Goal: Task Accomplishment & Management: Use online tool/utility

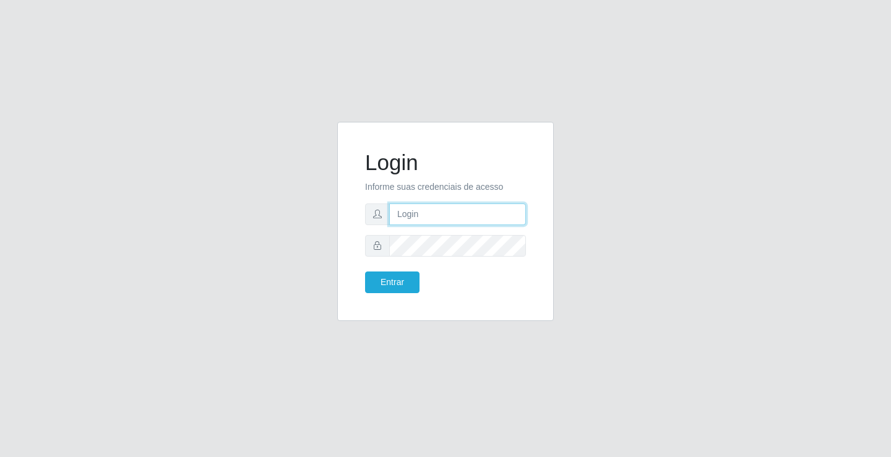
drag, startPoint x: 0, startPoint y: 0, endPoint x: 430, endPoint y: 214, distance: 480.5
click at [430, 214] on input "text" at bounding box center [457, 215] width 137 height 22
type input "william@ideal"
click at [365, 272] on button "Entrar" at bounding box center [392, 283] width 54 height 22
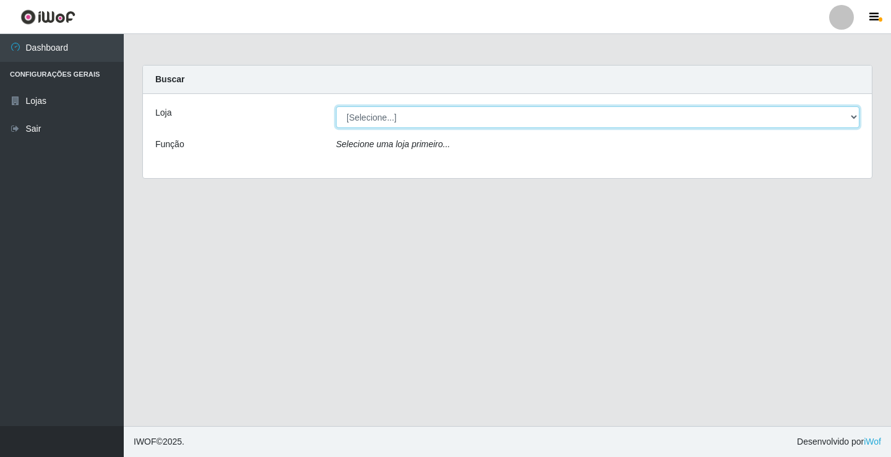
click at [373, 118] on select "[Selecione...] Ideal - Conceição" at bounding box center [598, 117] width 524 height 22
select select "231"
click at [336, 106] on select "[Selecione...] Ideal - Conceição" at bounding box center [598, 117] width 524 height 22
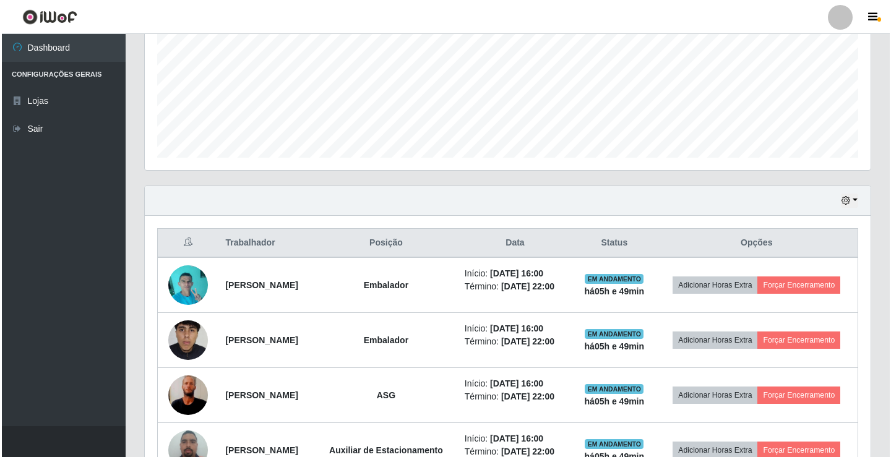
scroll to position [402, 0]
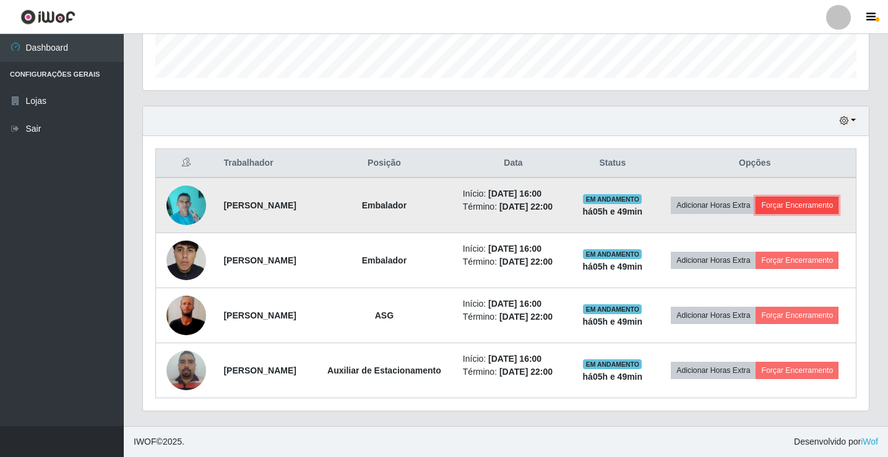
click at [756, 197] on button "Forçar Encerramento" at bounding box center [797, 205] width 83 height 17
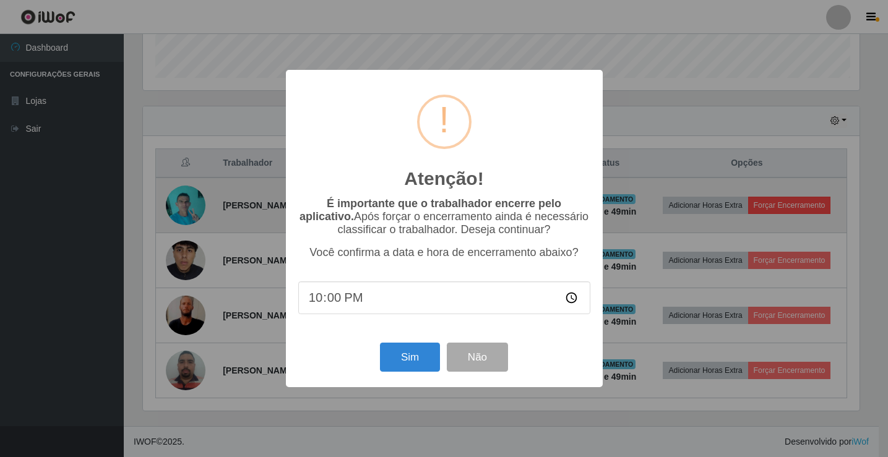
scroll to position [257, 720]
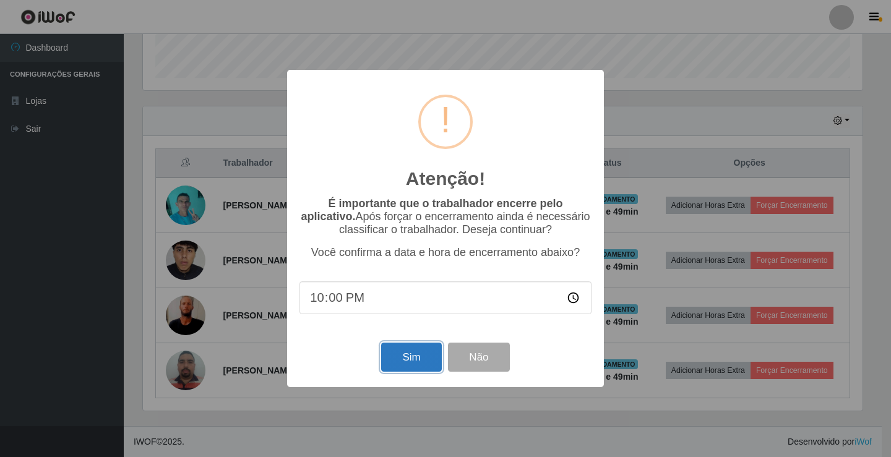
click at [419, 358] on button "Sim" at bounding box center [411, 357] width 60 height 29
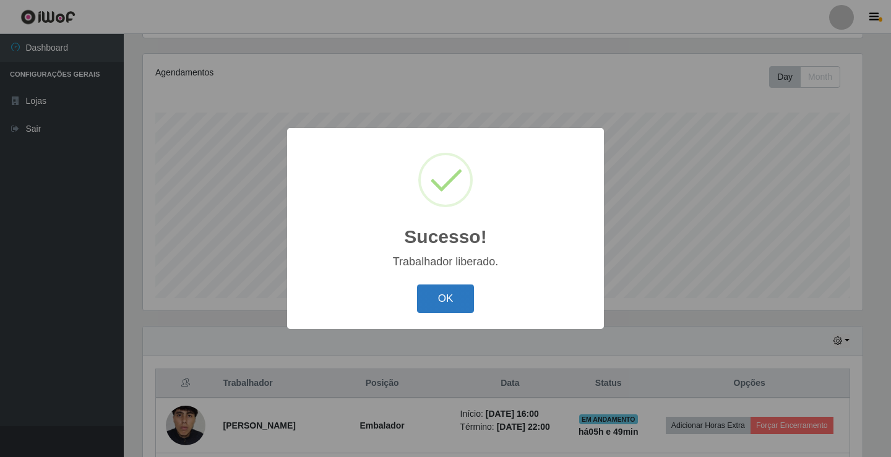
click at [441, 304] on button "OK" at bounding box center [446, 299] width 58 height 29
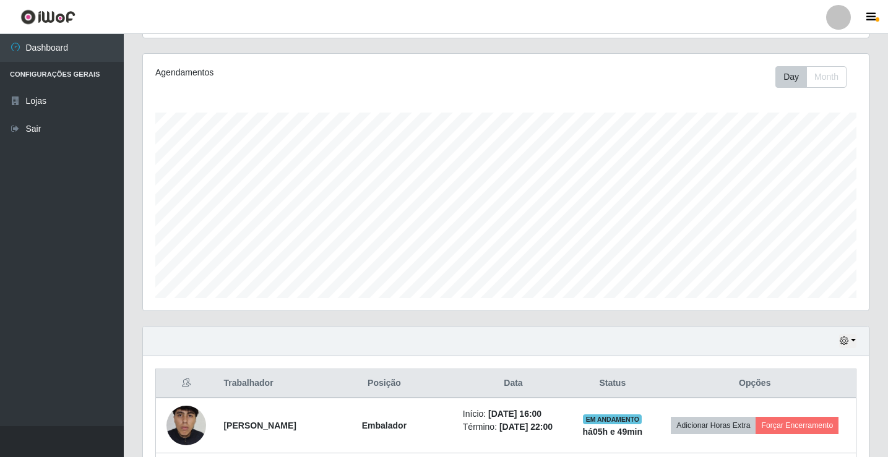
scroll to position [337, 0]
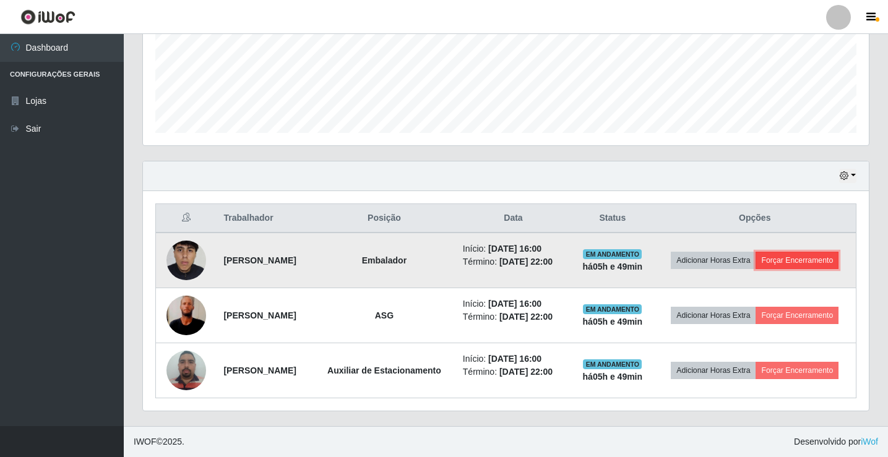
click at [756, 252] on button "Forçar Encerramento" at bounding box center [797, 260] width 83 height 17
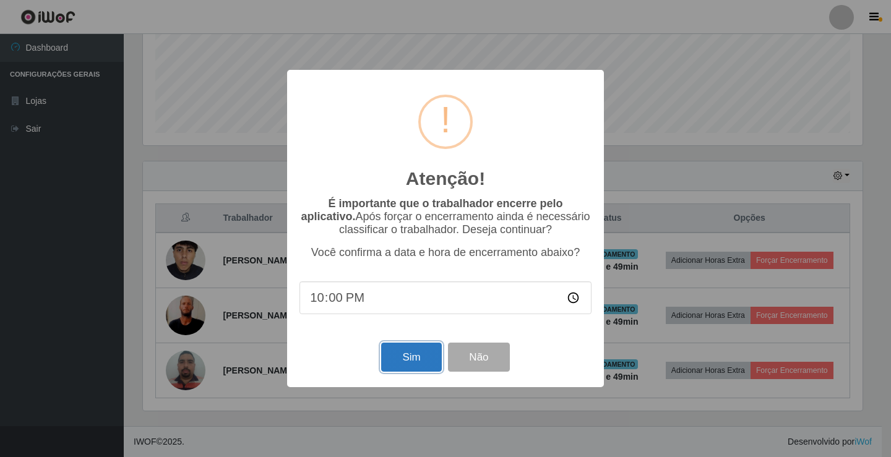
click at [423, 371] on button "Sim" at bounding box center [411, 357] width 60 height 29
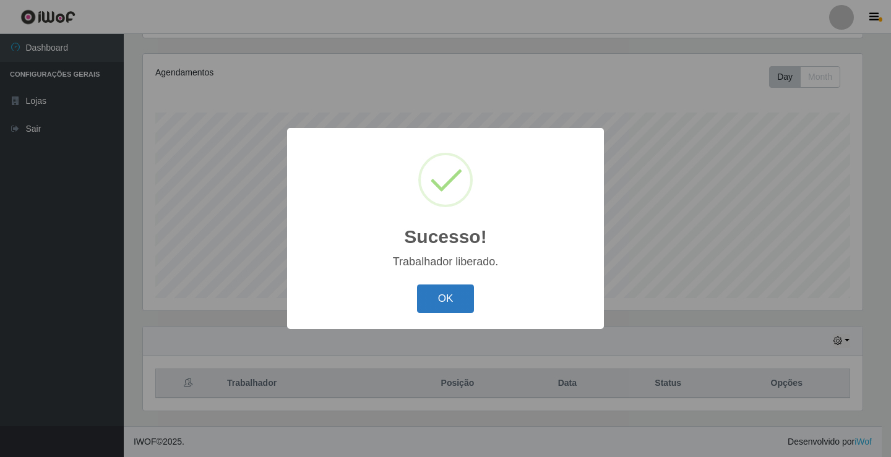
click at [426, 300] on button "OK" at bounding box center [446, 299] width 58 height 29
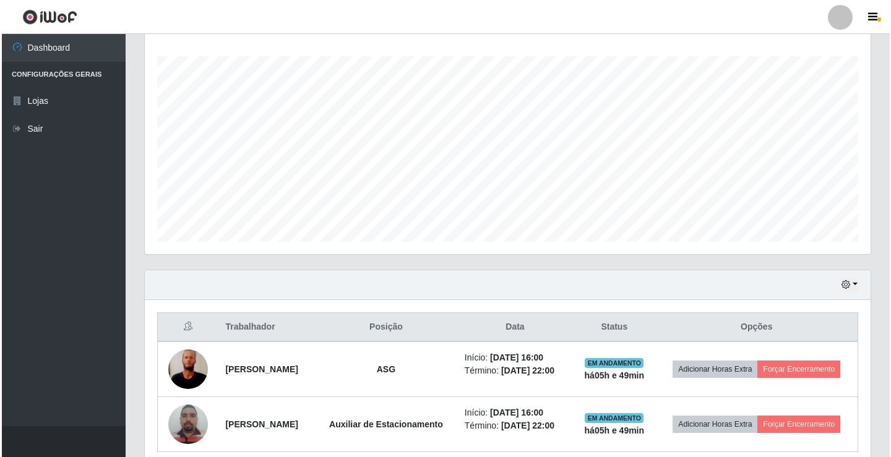
scroll to position [273, 0]
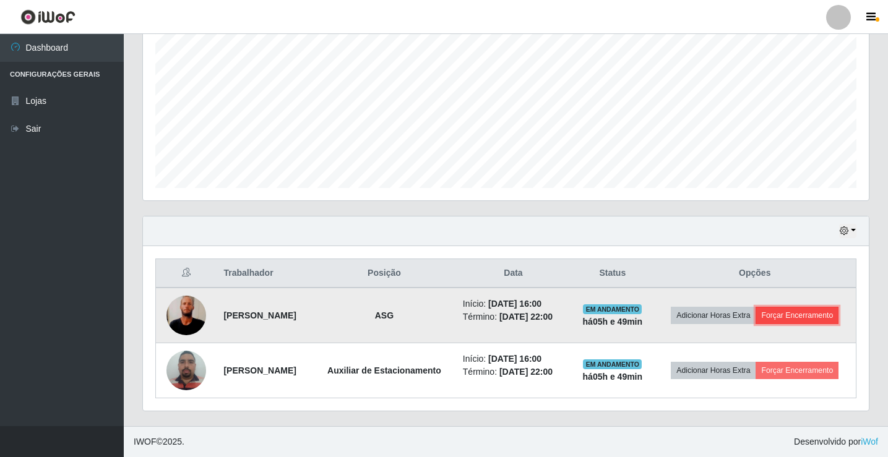
click at [764, 311] on button "Forçar Encerramento" at bounding box center [797, 315] width 83 height 17
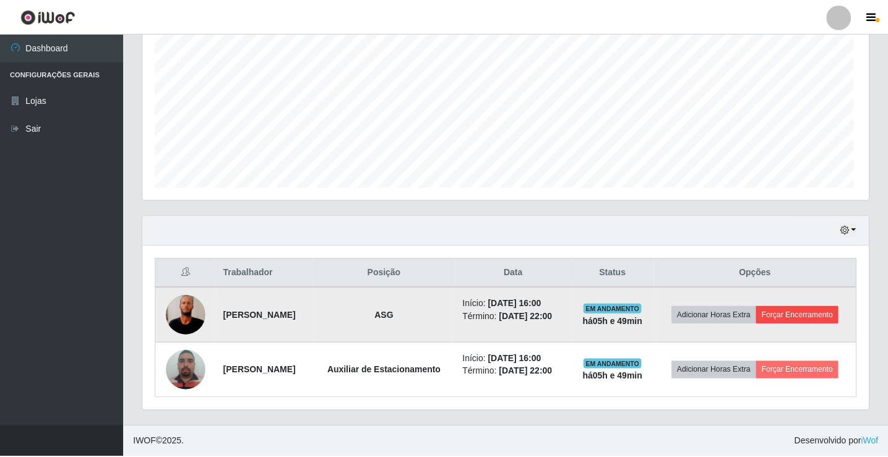
scroll to position [257, 720]
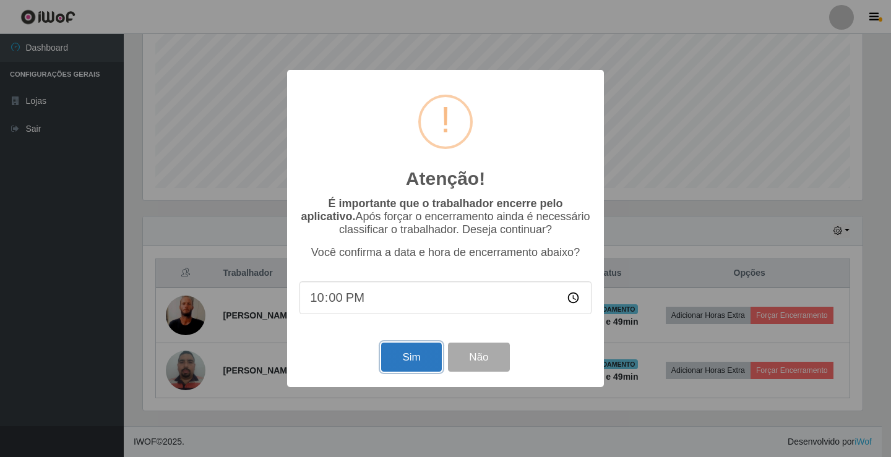
click at [421, 355] on button "Sim" at bounding box center [411, 357] width 60 height 29
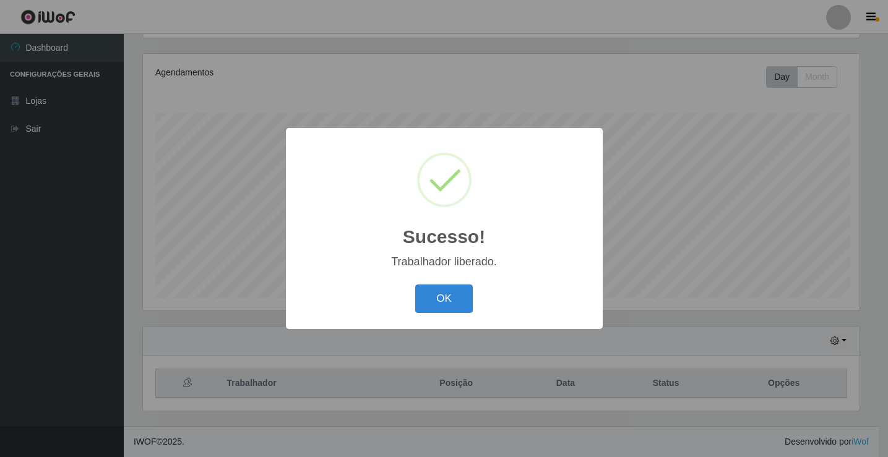
scroll to position [0, 0]
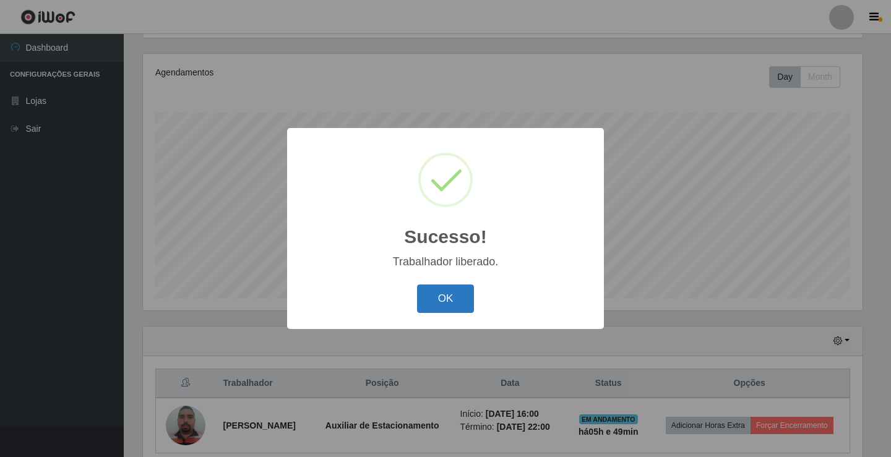
click at [441, 301] on button "OK" at bounding box center [446, 299] width 58 height 29
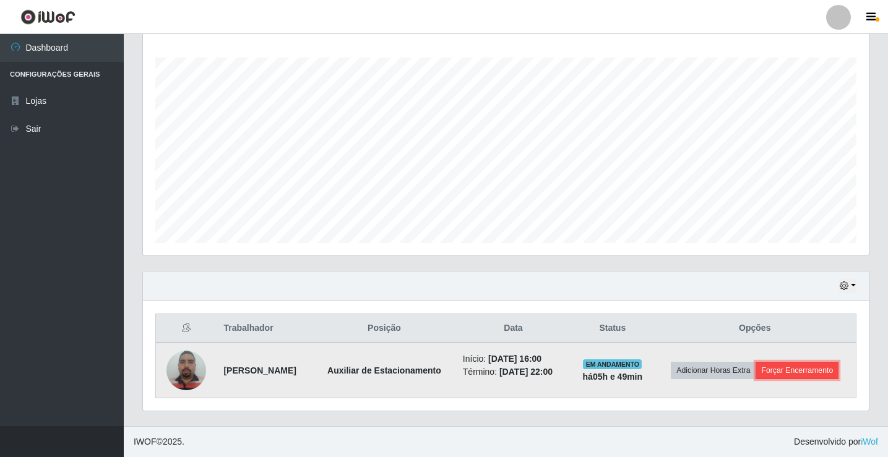
click at [777, 370] on button "Forçar Encerramento" at bounding box center [797, 370] width 83 height 17
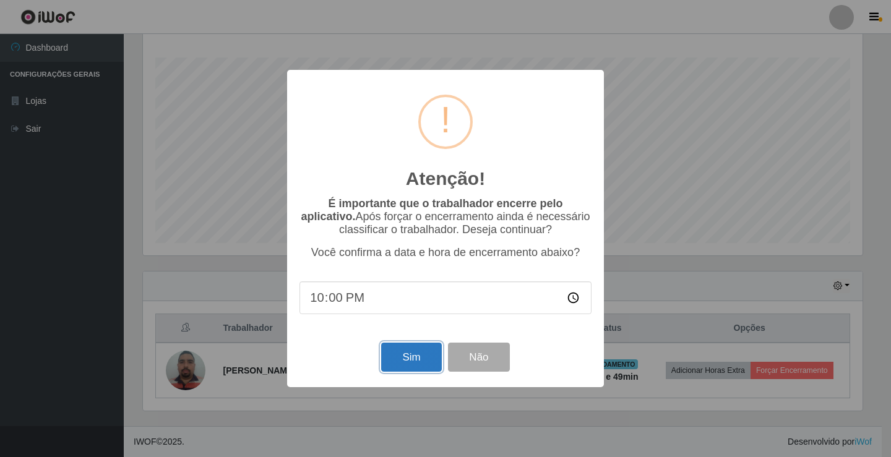
click at [428, 365] on button "Sim" at bounding box center [411, 357] width 60 height 29
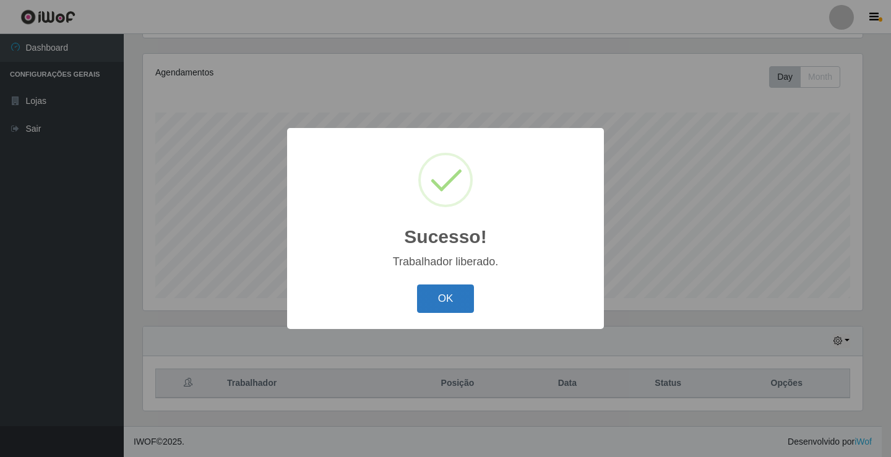
click at [443, 306] on button "OK" at bounding box center [446, 299] width 58 height 29
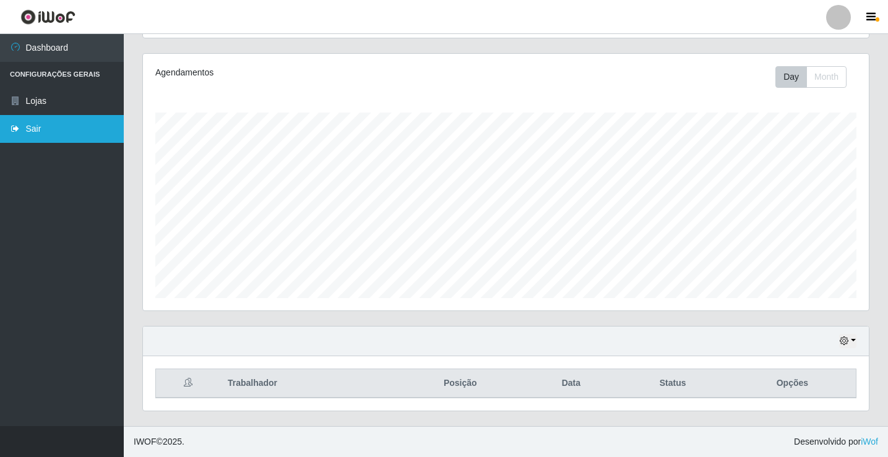
click at [67, 134] on link "Sair" at bounding box center [62, 129] width 124 height 28
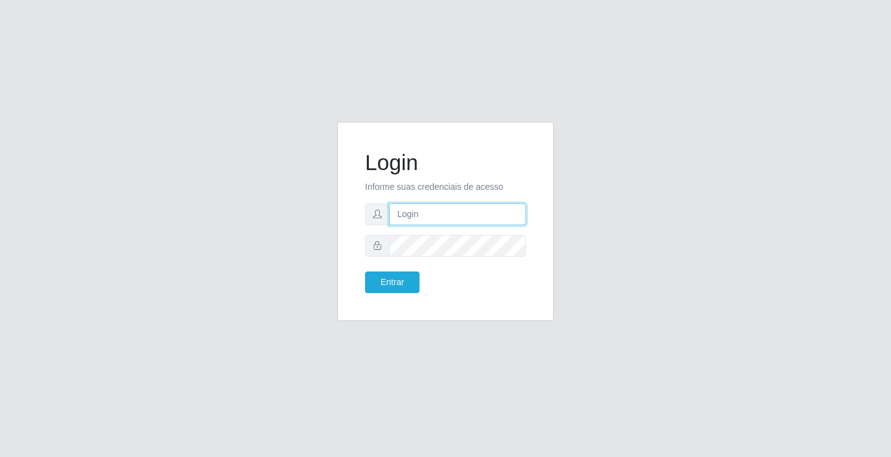
click at [452, 214] on input "text" at bounding box center [457, 215] width 137 height 22
type input "ediane@ideal"
click at [365, 272] on button "Entrar" at bounding box center [392, 283] width 54 height 22
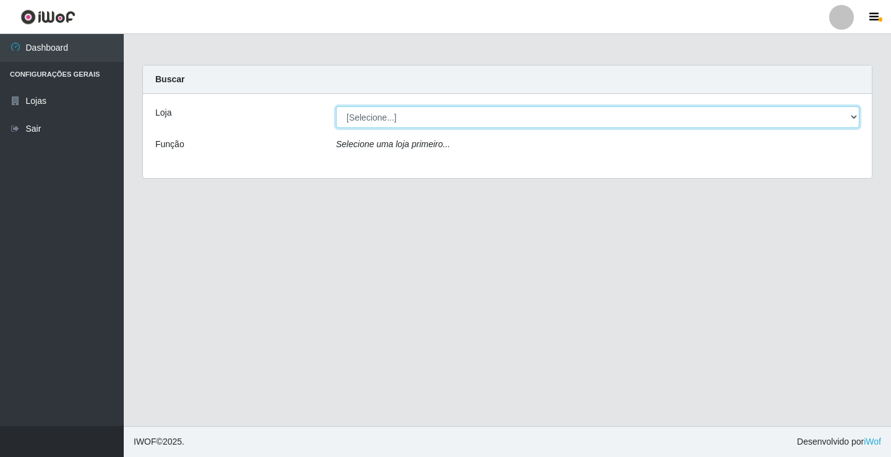
click at [371, 110] on select "[Selecione...] Ideal - Conceição" at bounding box center [598, 117] width 524 height 22
select select "231"
click at [336, 106] on select "[Selecione...] Ideal - Conceição" at bounding box center [598, 117] width 524 height 22
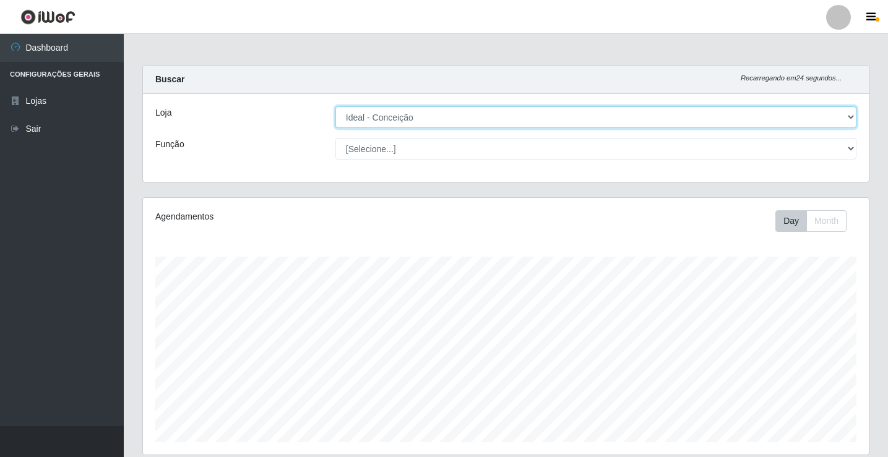
click at [379, 110] on select "[Selecione...] Ideal - Conceição" at bounding box center [595, 117] width 521 height 22
click at [335, 106] on select "[Selecione...] Ideal - Conceição" at bounding box center [595, 117] width 521 height 22
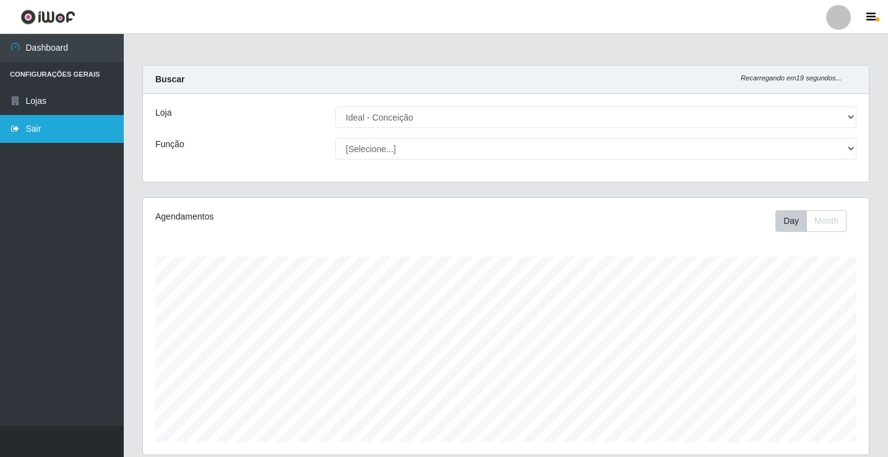
click at [47, 123] on link "Sair" at bounding box center [62, 129] width 124 height 28
